Goal: Information Seeking & Learning: Learn about a topic

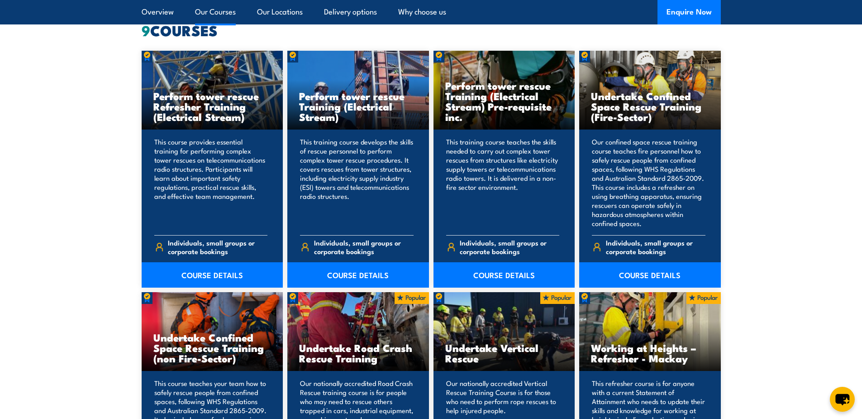
scroll to position [724, 0]
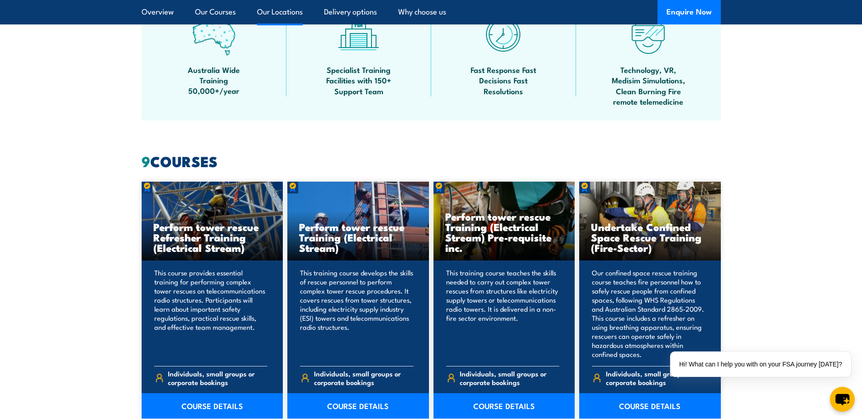
click at [285, 11] on link "Our Locations" at bounding box center [280, 12] width 46 height 24
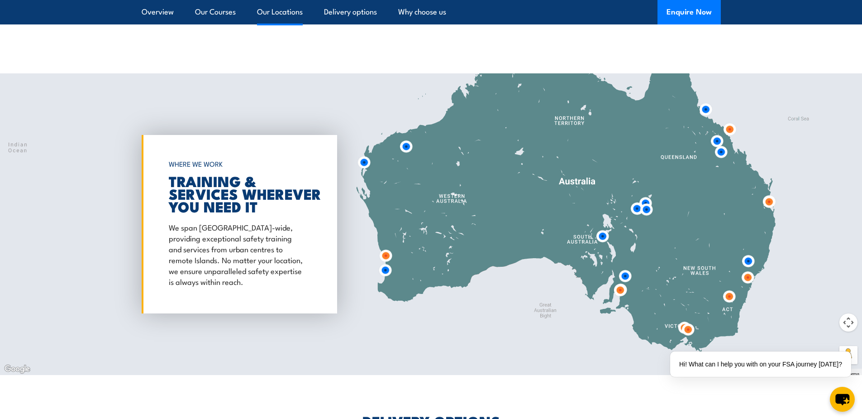
scroll to position [1461, 0]
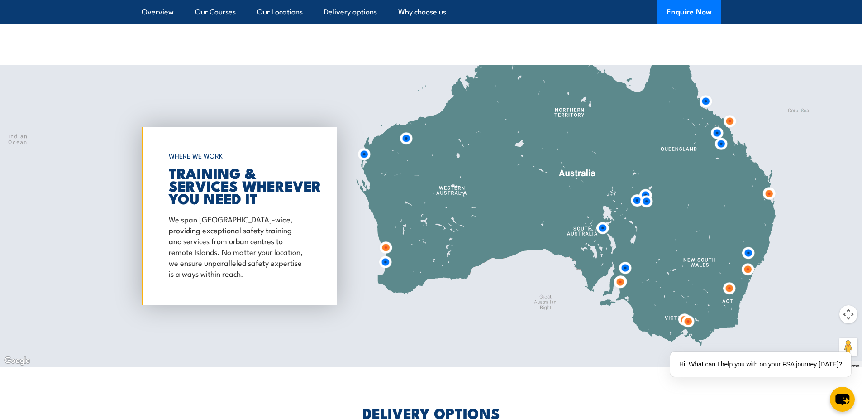
click at [687, 313] on img at bounding box center [688, 321] width 17 height 17
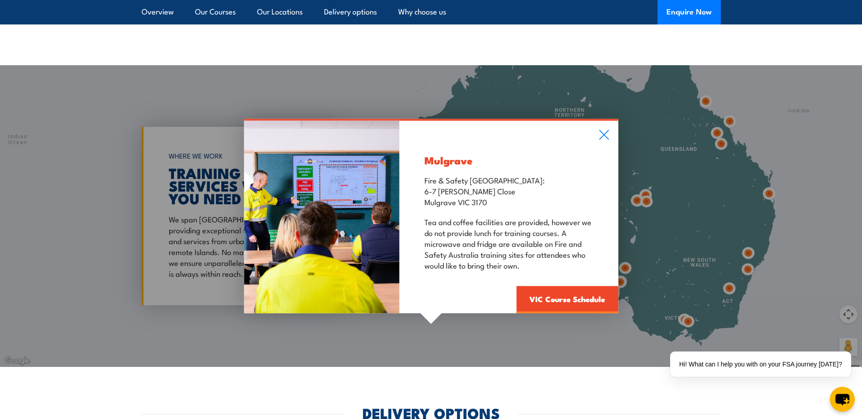
click at [681, 308] on div "Mulgrave Fire & Safety [GEOGRAPHIC_DATA]: [STREET_ADDRESS][PERSON_NAME] Tea and…" at bounding box center [431, 215] width 862 height 301
click at [606, 130] on icon at bounding box center [604, 135] width 10 height 10
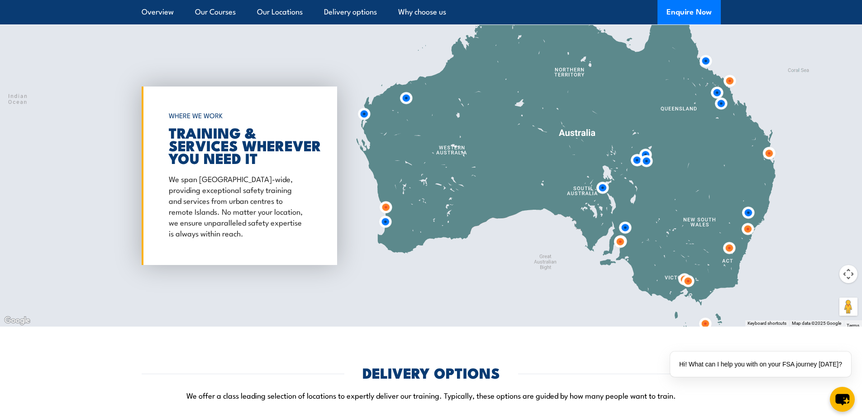
scroll to position [1517, 0]
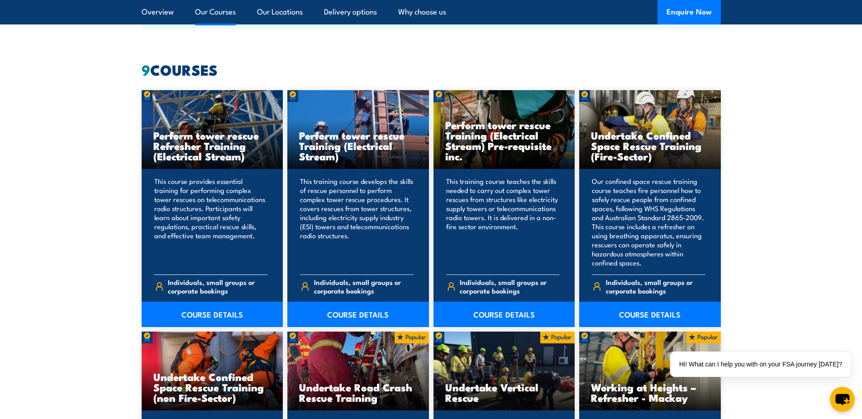
scroll to position [630, 0]
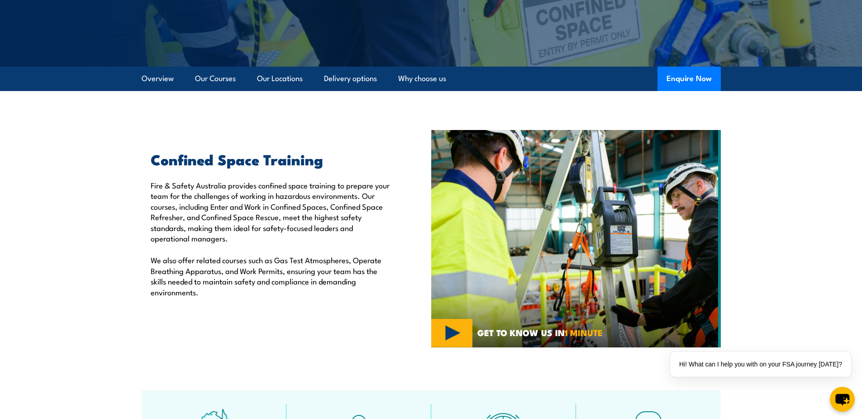
scroll to position [181, 0]
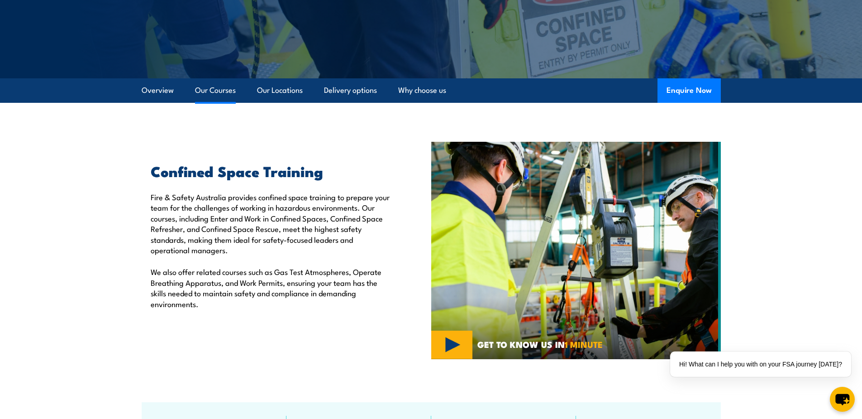
click at [224, 93] on link "Our Courses" at bounding box center [215, 90] width 41 height 24
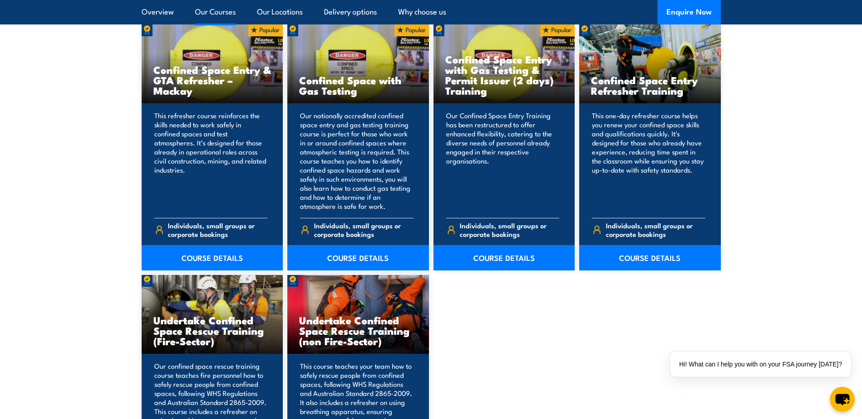
scroll to position [743, 0]
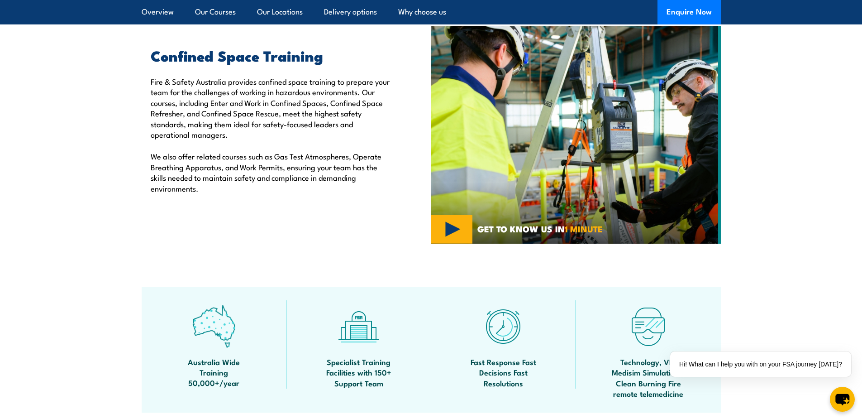
scroll to position [223, 0]
